Goal: Check status: Check status

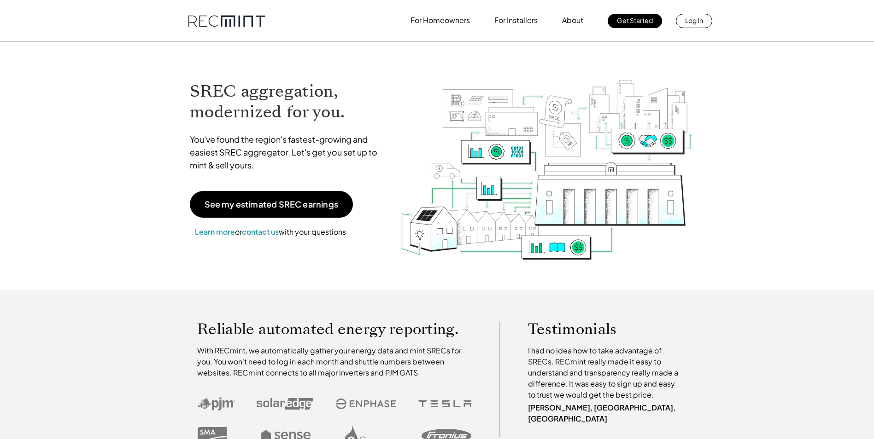
click at [695, 22] on p "Log In" at bounding box center [694, 20] width 18 height 13
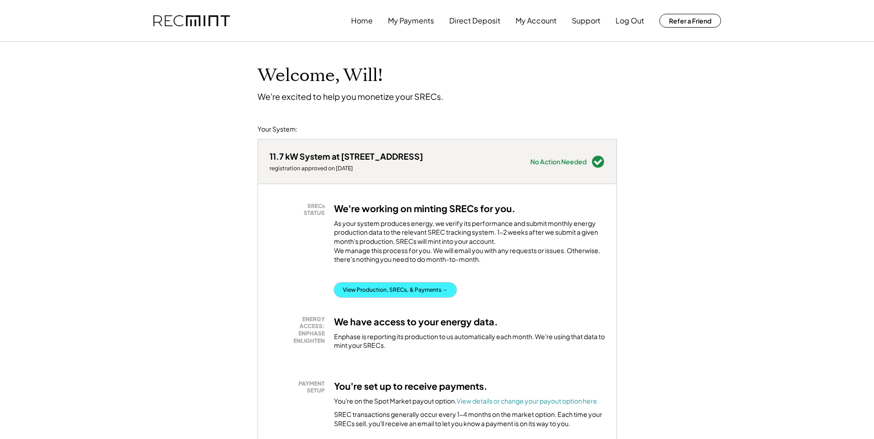
click at [376, 296] on button "View Production, SRECs, & Payments →" at bounding box center [395, 290] width 123 height 15
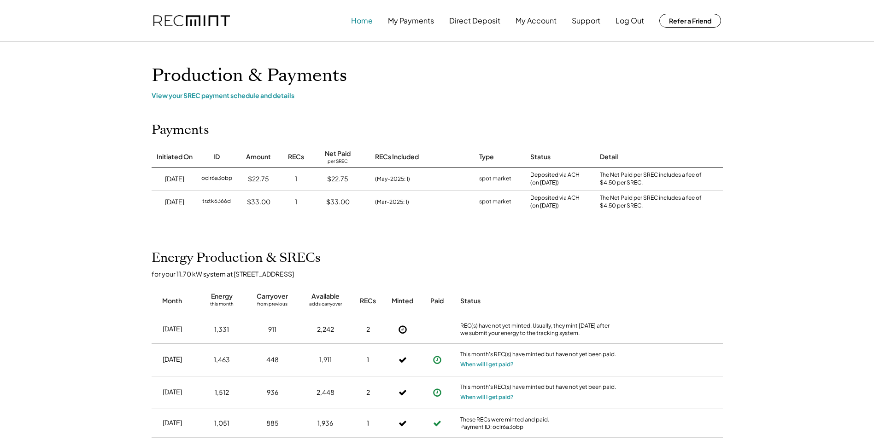
click at [366, 18] on button "Home" at bounding box center [362, 21] width 22 height 18
